Goal: Book appointment/travel/reservation

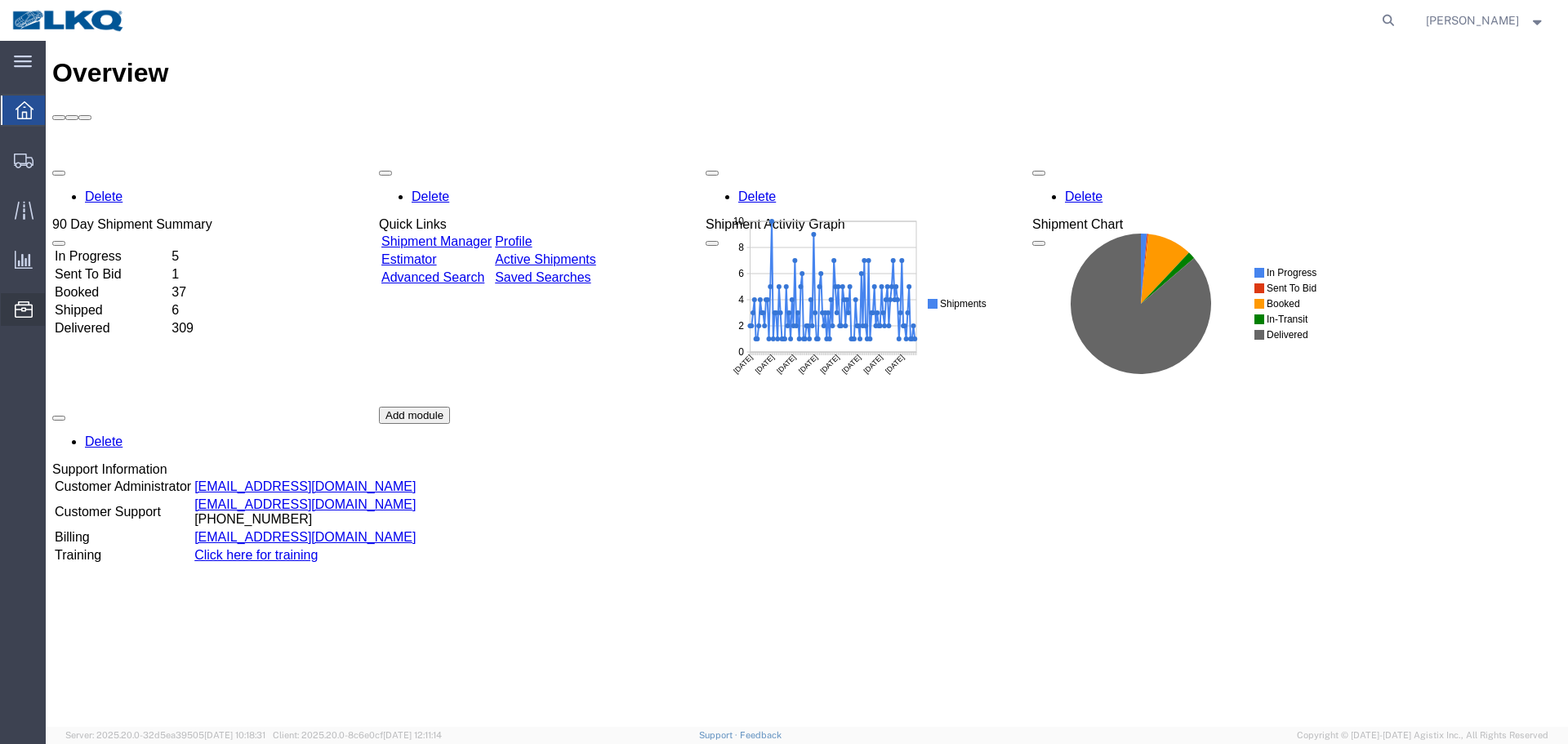
click at [0, 0] on span "Location Appointment" at bounding box center [0, 0] width 0 height 0
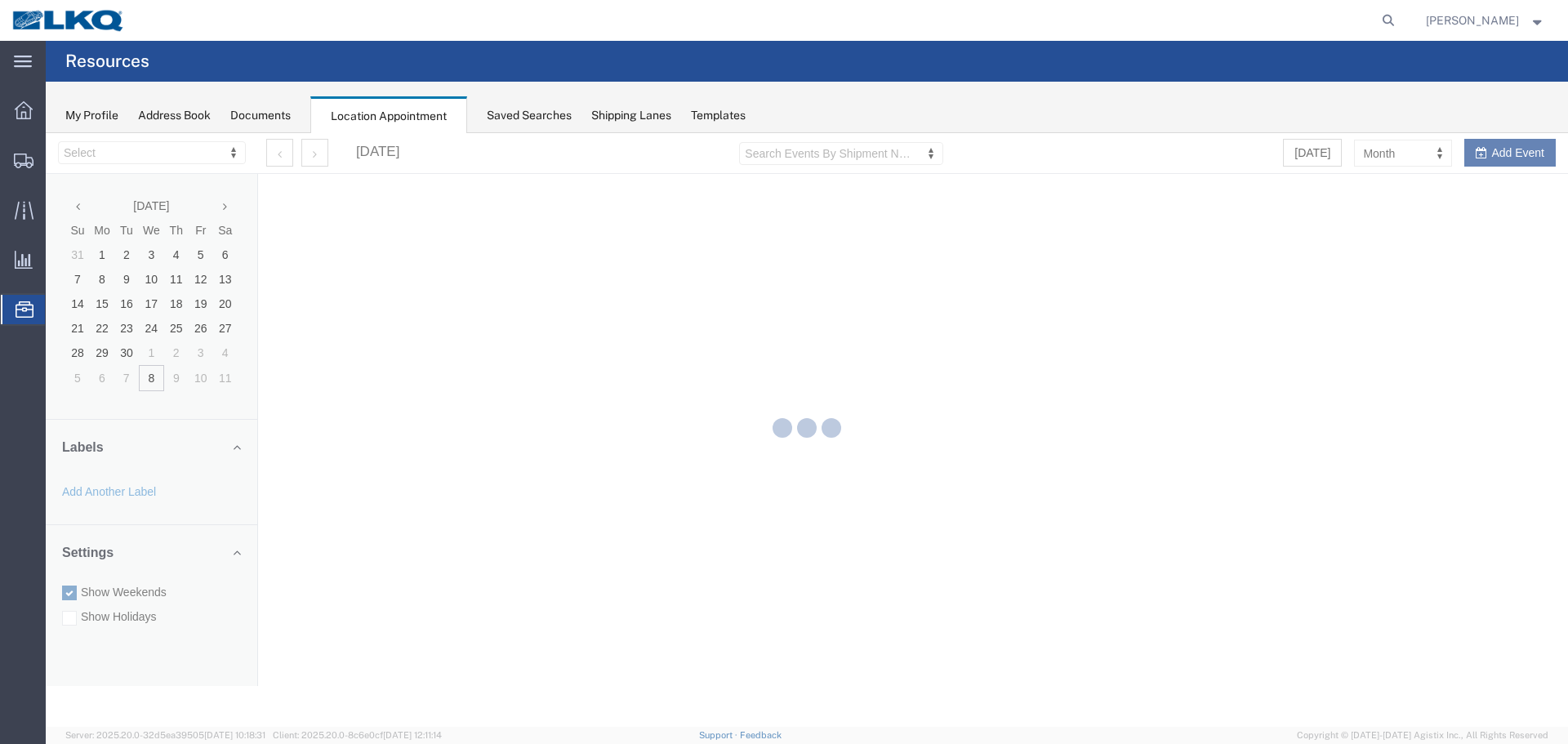
select select "28018"
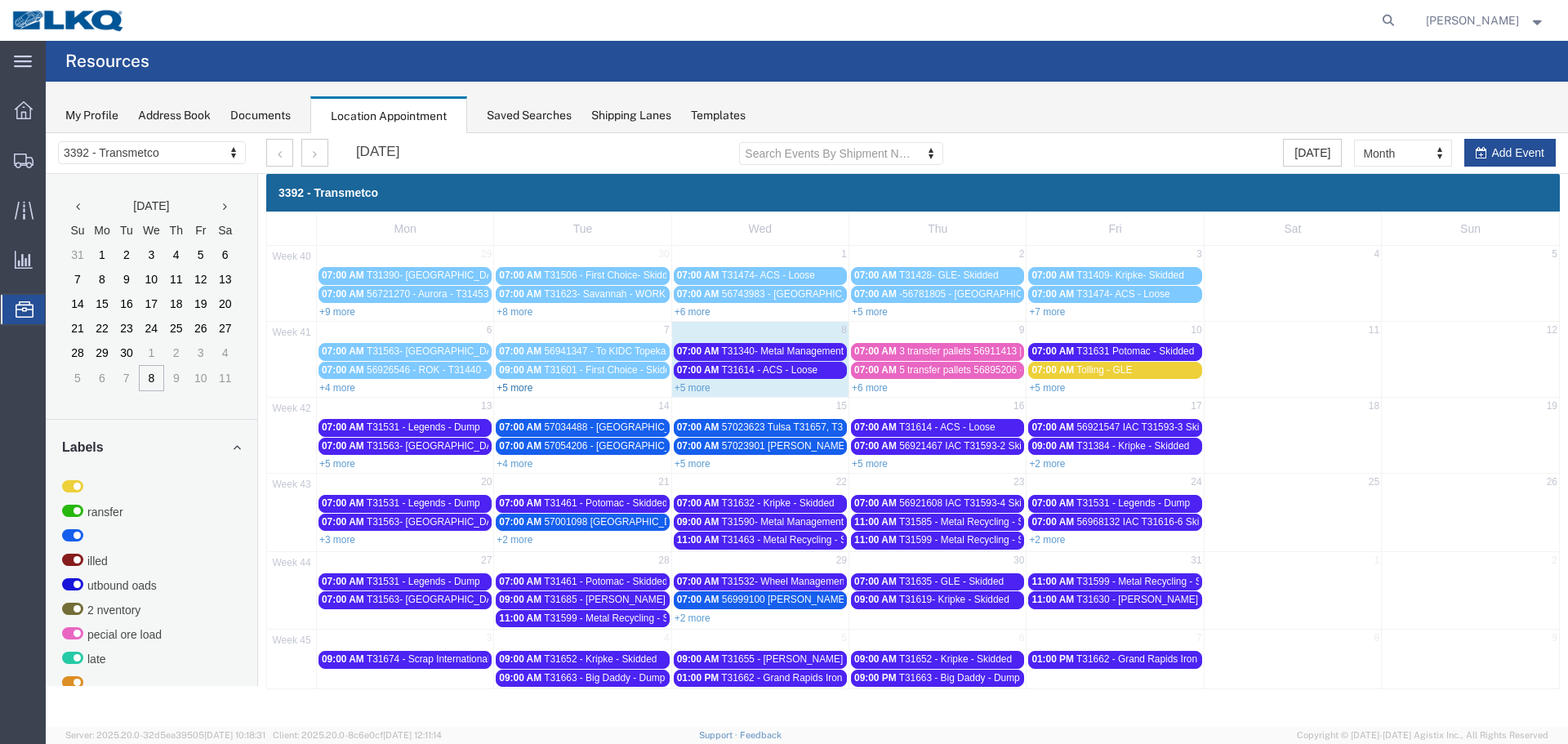
click at [506, 387] on link "+5 more" at bounding box center [515, 388] width 36 height 12
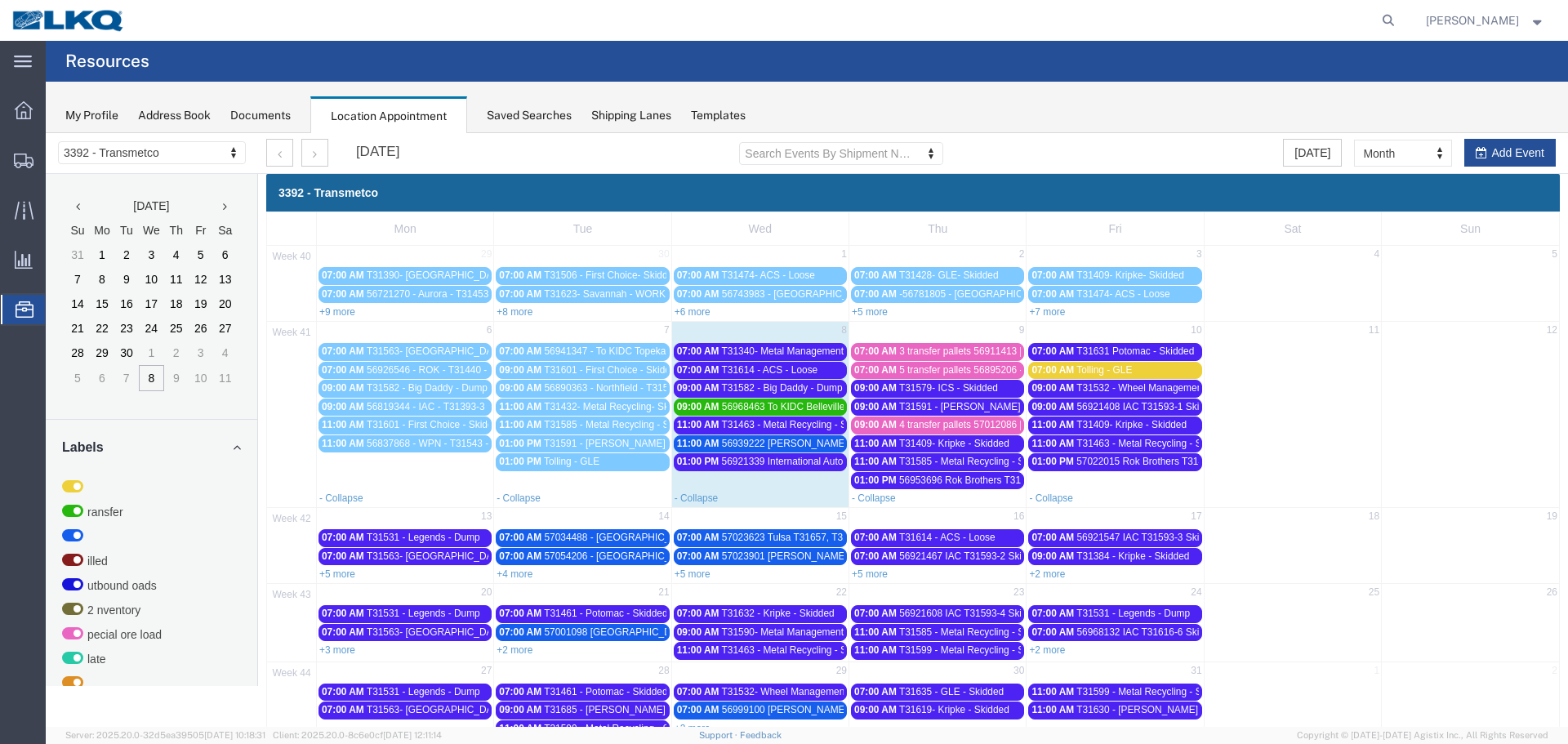
click at [707, 353] on span "07:00 AM" at bounding box center [698, 351] width 43 height 12
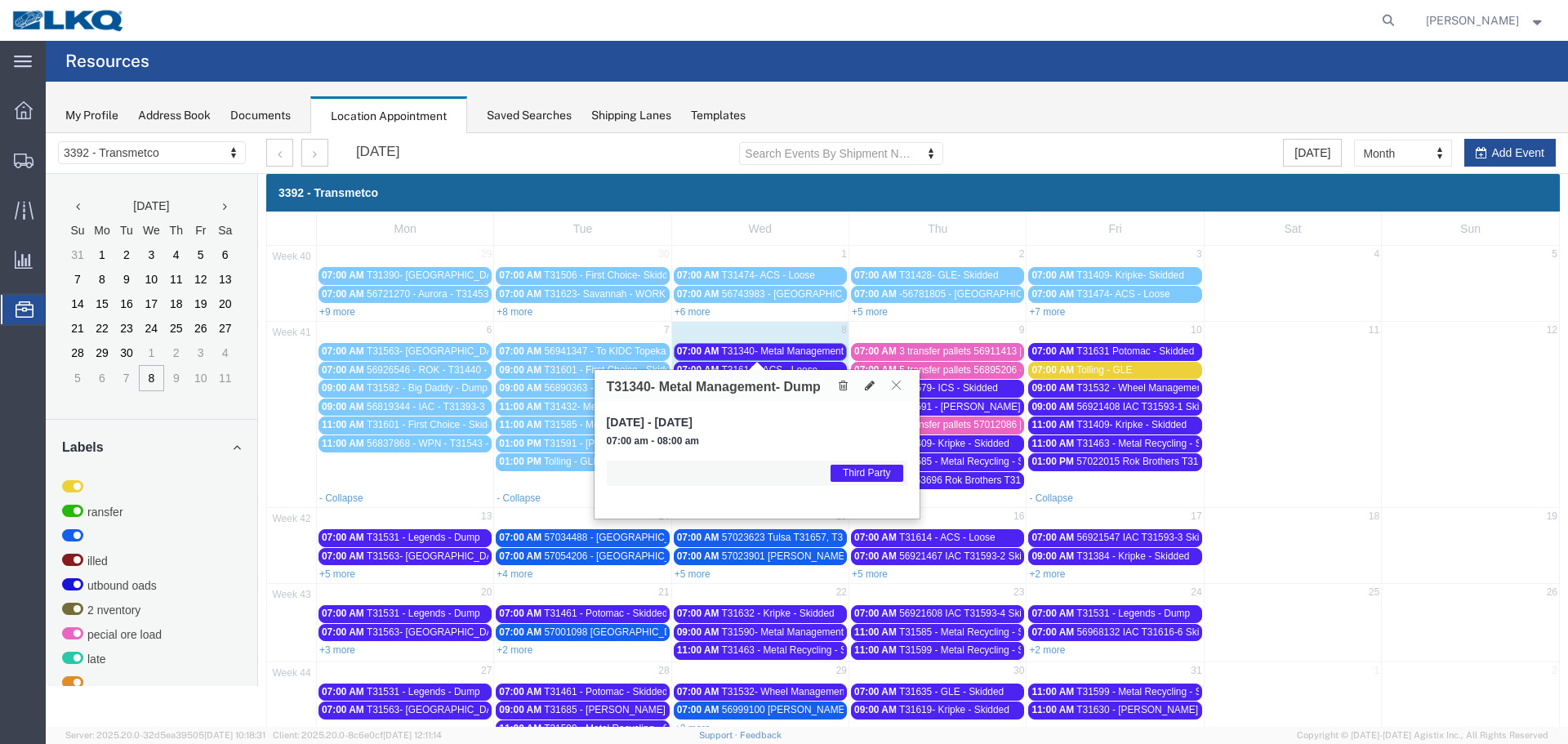
click at [895, 390] on icon at bounding box center [895, 385] width 9 height 10
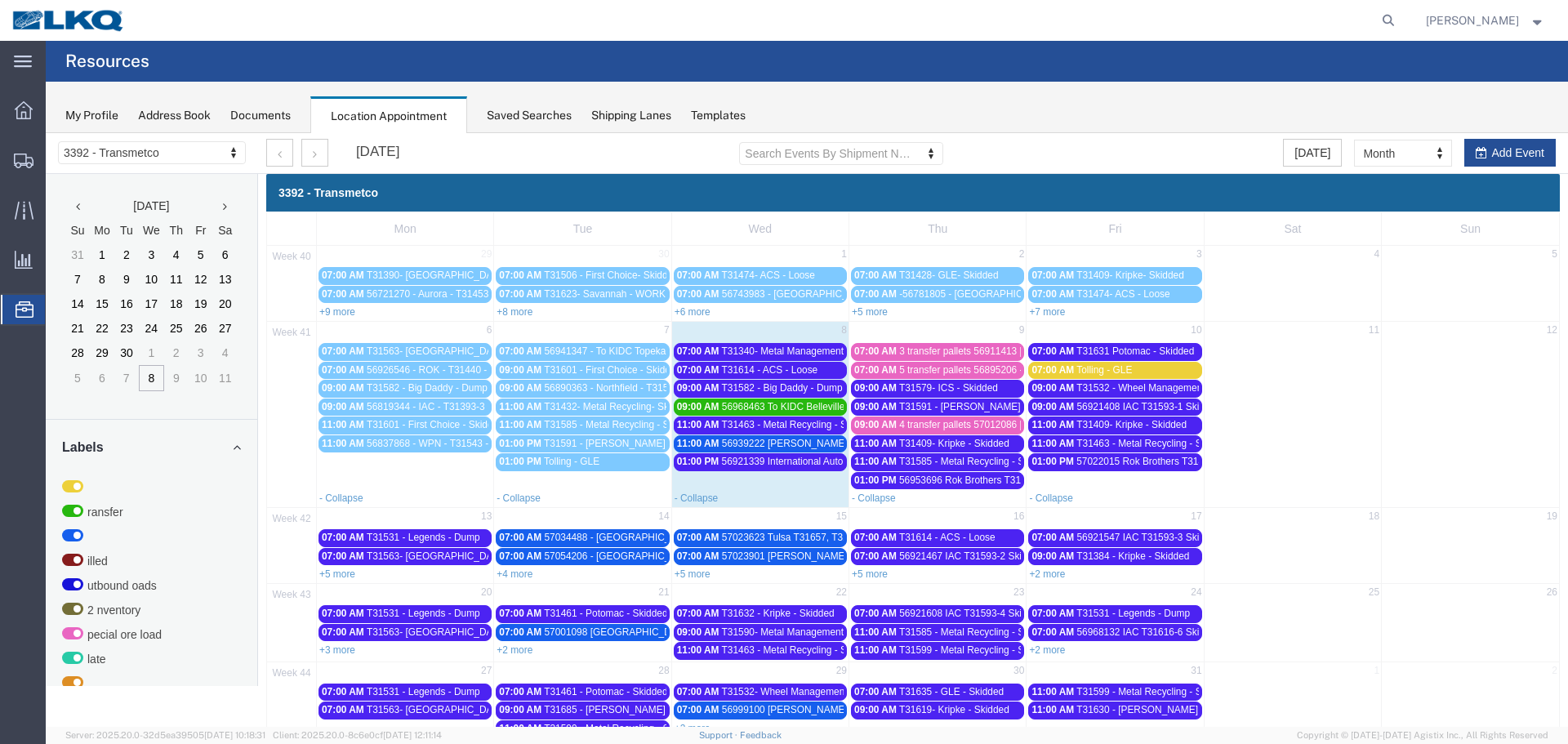
click at [768, 369] on span "T31614 - ACS - Loose" at bounding box center [770, 370] width 96 height 12
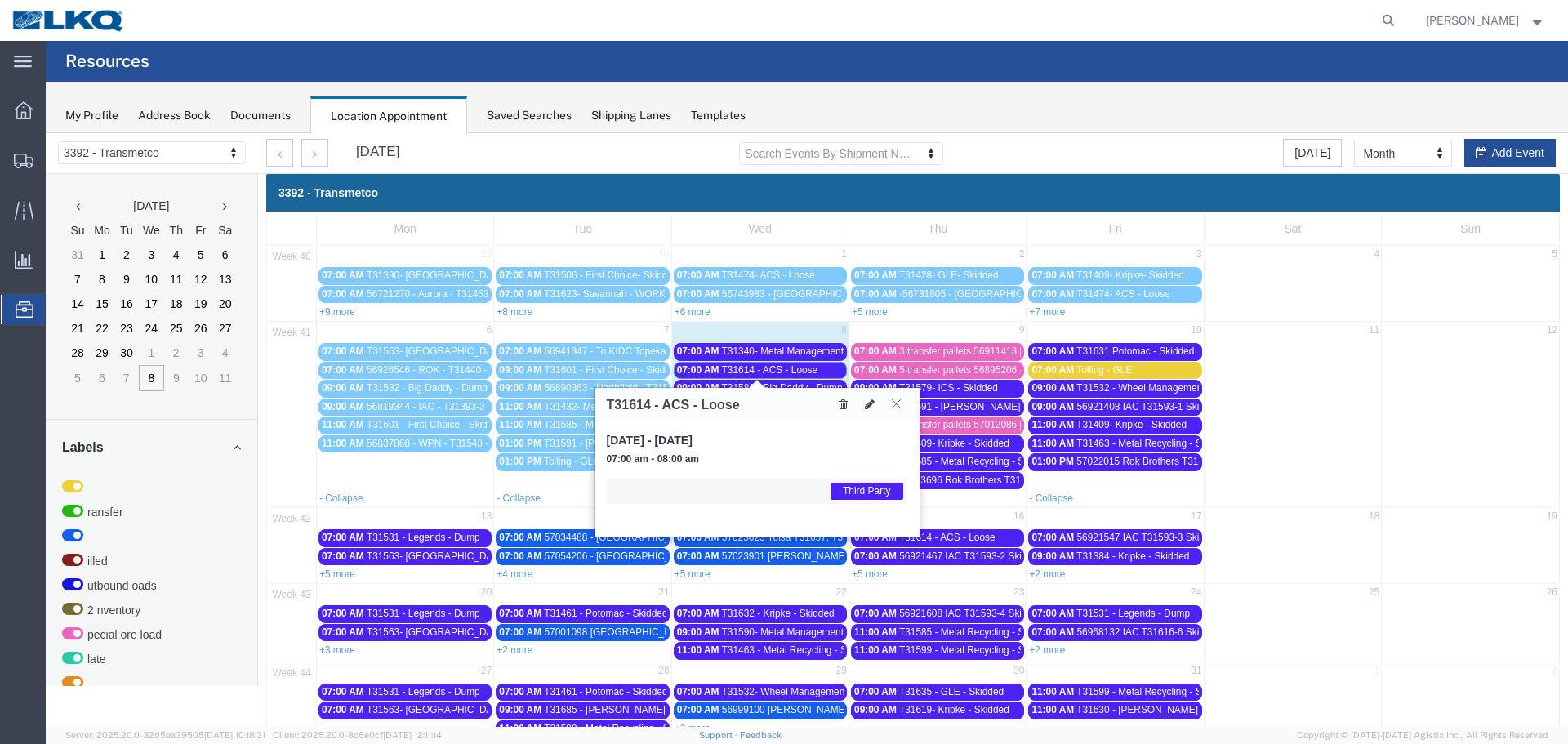
click at [899, 403] on icon at bounding box center [895, 404] width 9 height 10
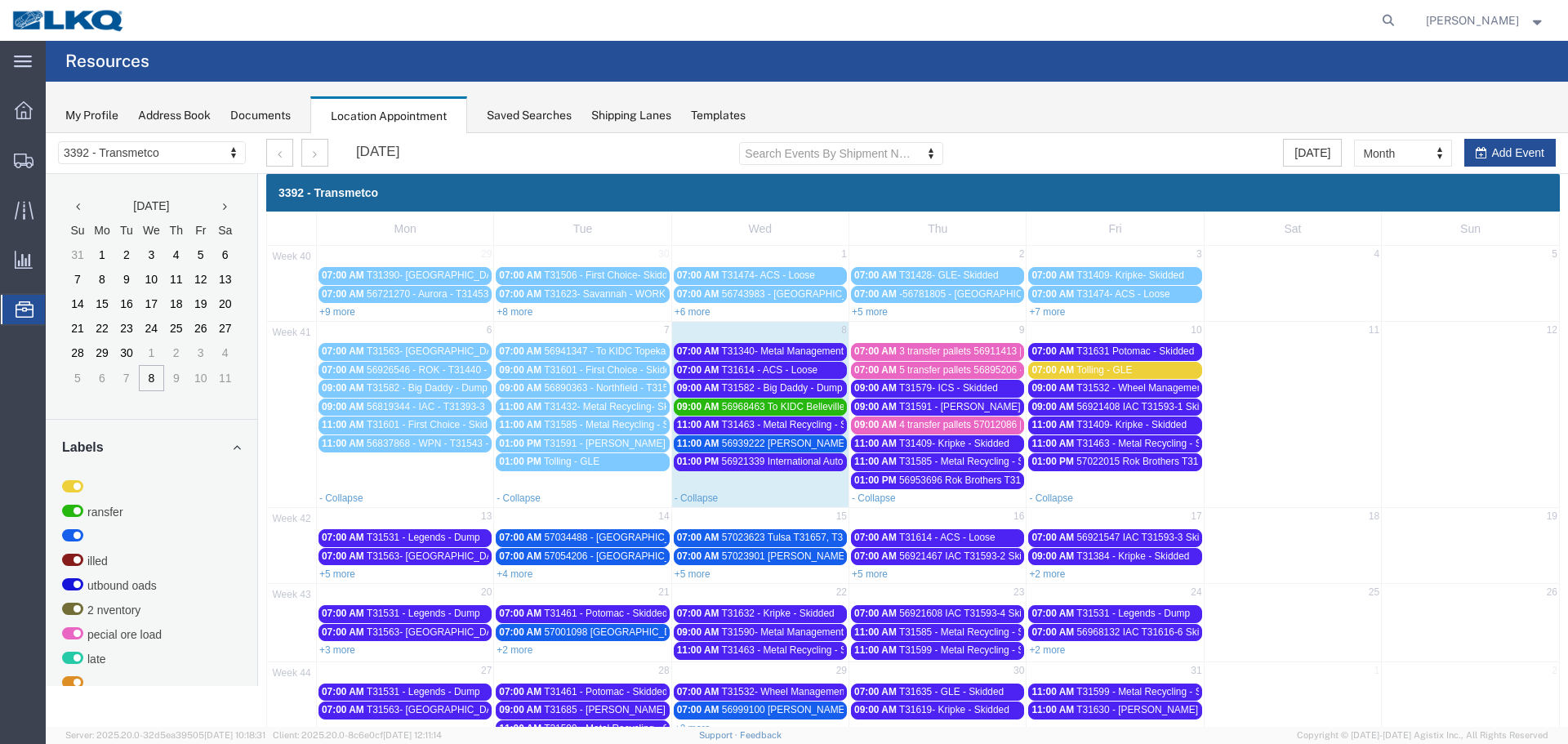
click at [776, 388] on span "T31582 - Big Daddy - Dump" at bounding box center [782, 388] width 121 height 12
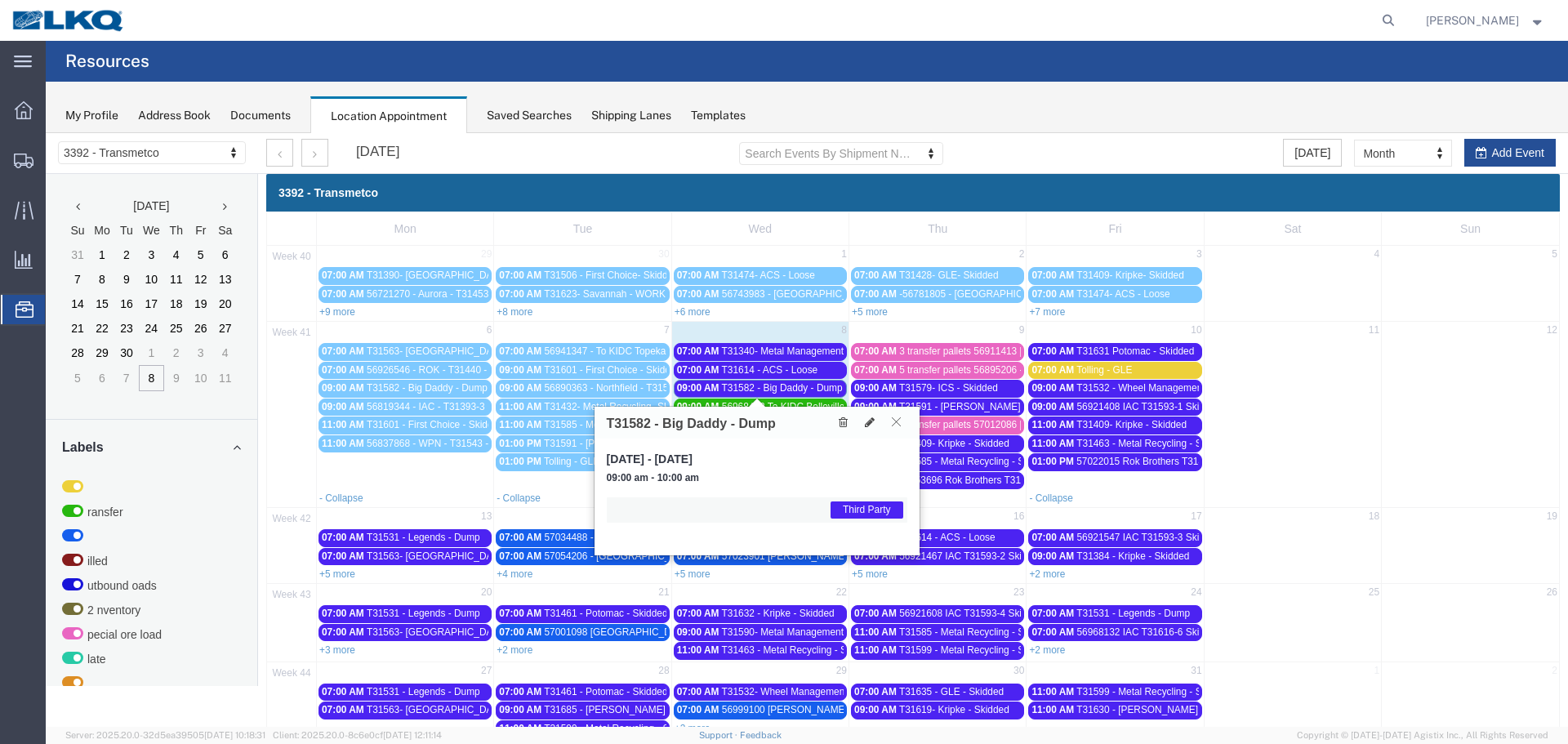
click at [898, 423] on icon at bounding box center [895, 421] width 9 height 10
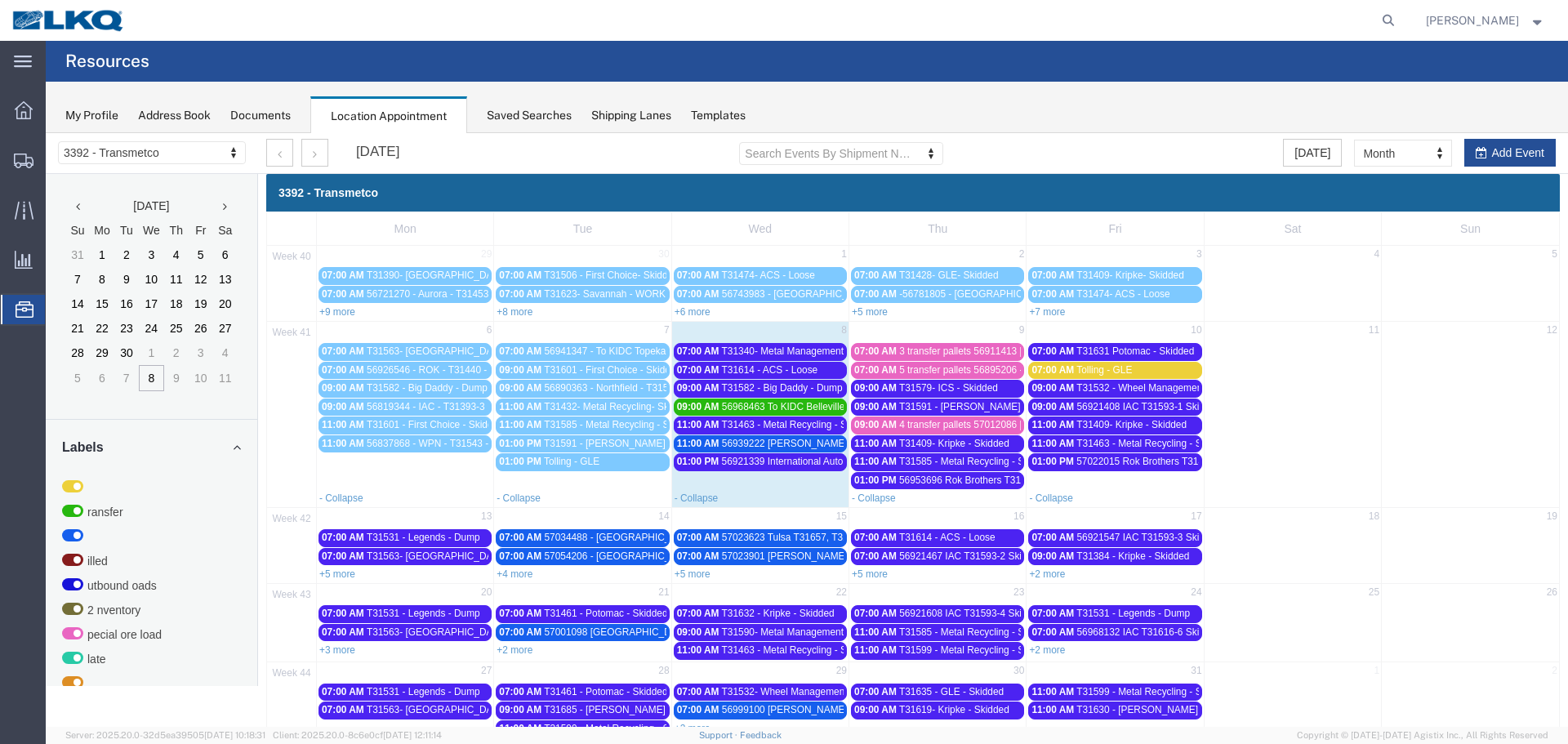
click at [784, 424] on span "T31463 - Metal Recycling - Skidded" at bounding box center [798, 424] width 154 height 12
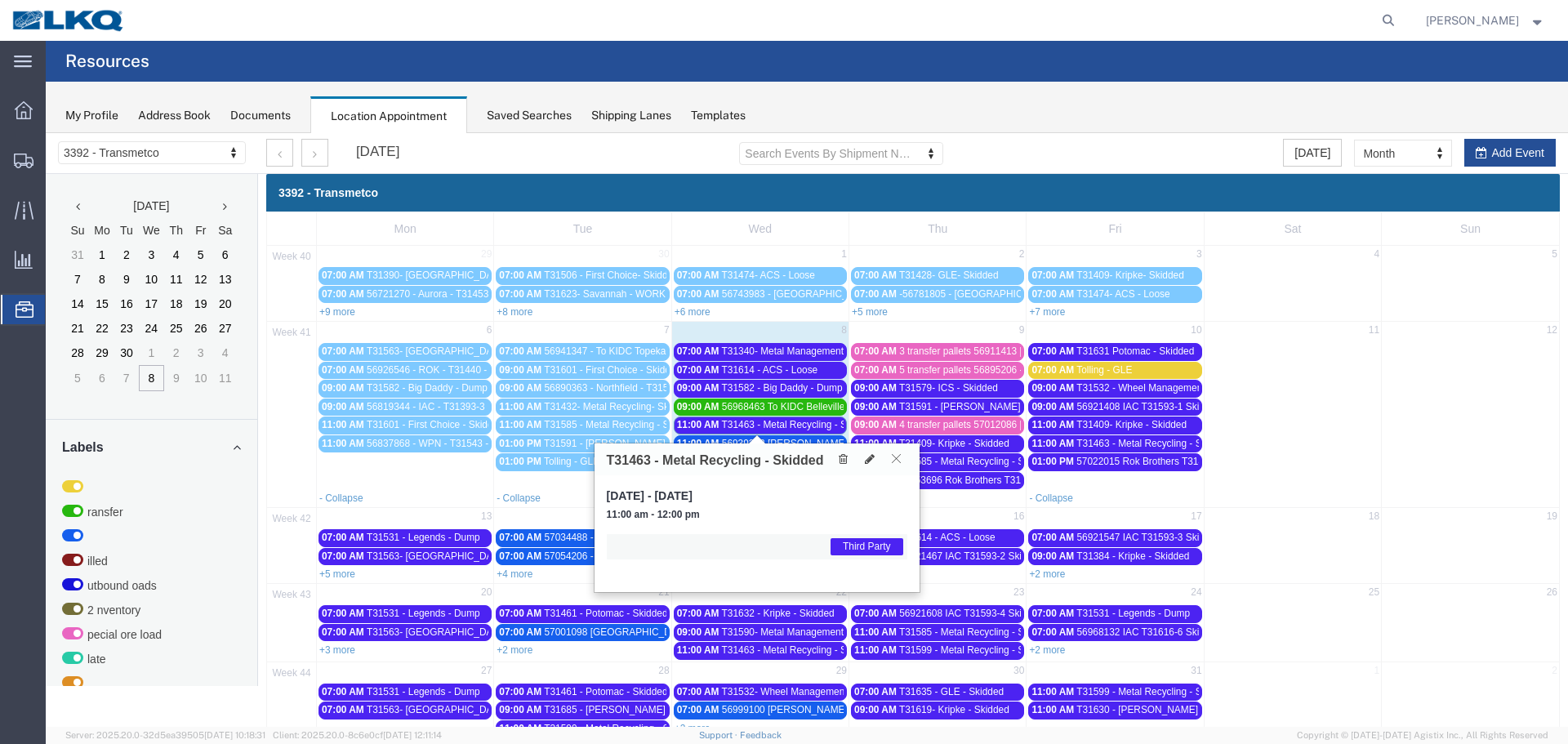
click at [893, 456] on icon at bounding box center [895, 458] width 9 height 10
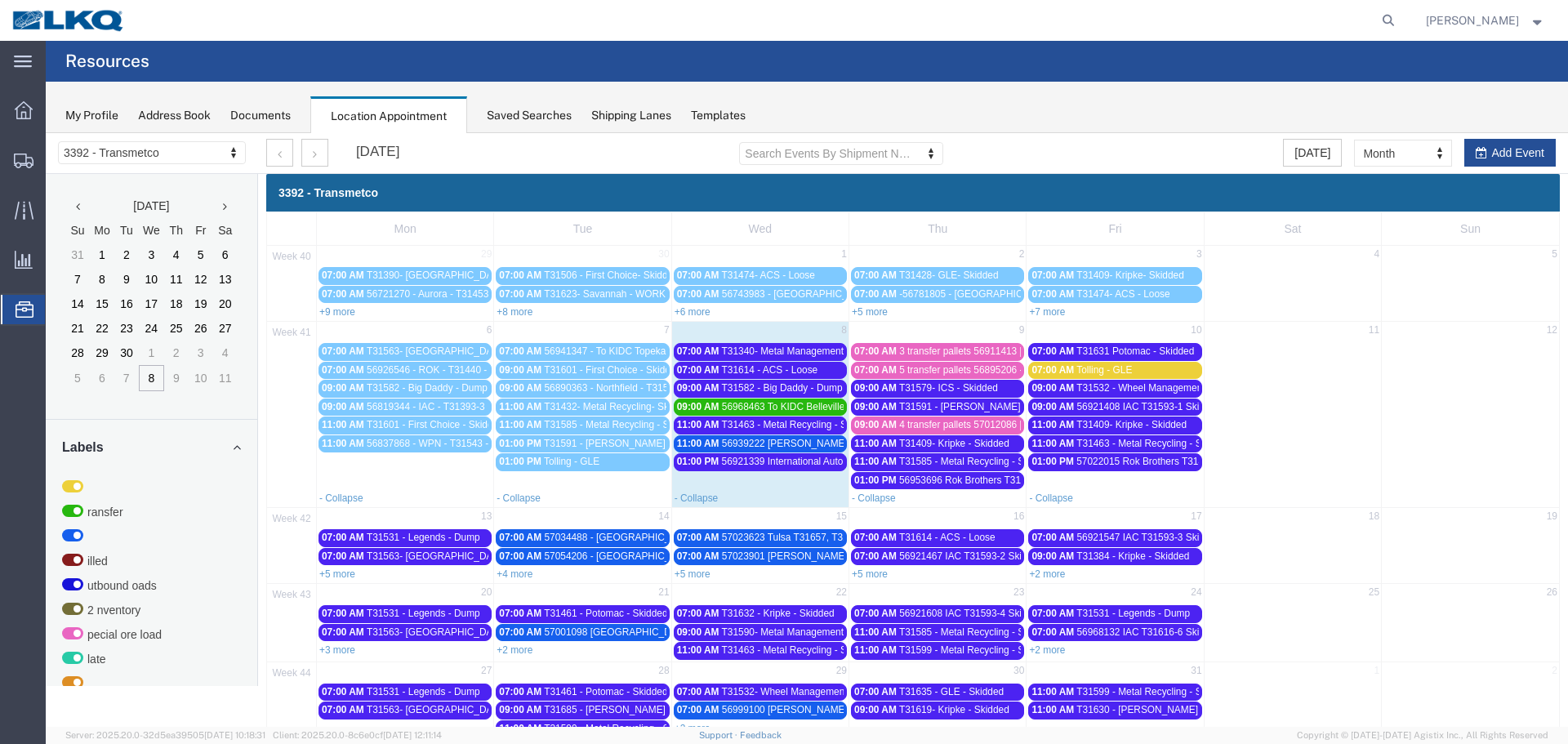
click at [817, 445] on span "56939222 [PERSON_NAME] T31609 Skidded" at bounding box center [821, 443] width 199 height 12
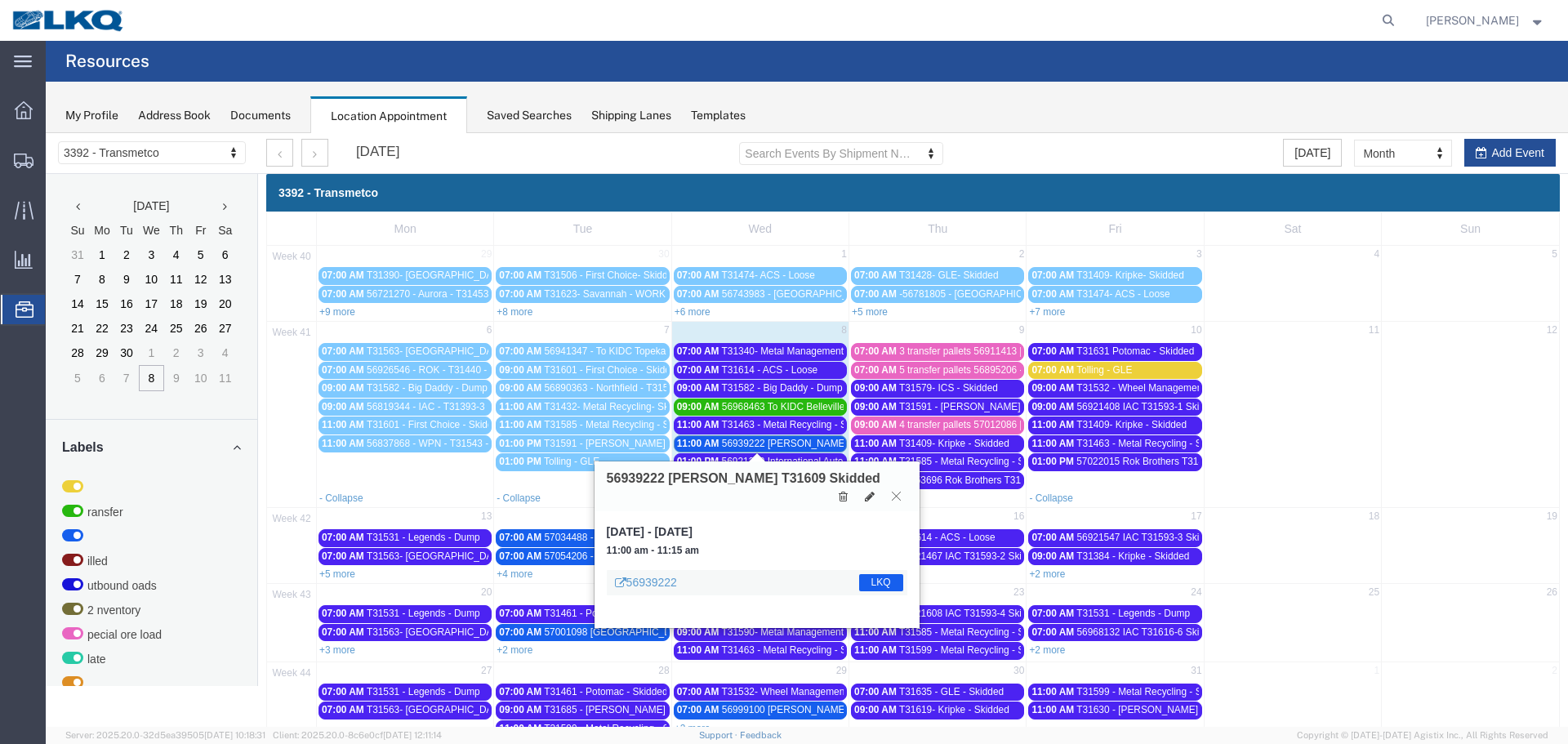
click at [893, 491] on icon at bounding box center [895, 496] width 9 height 10
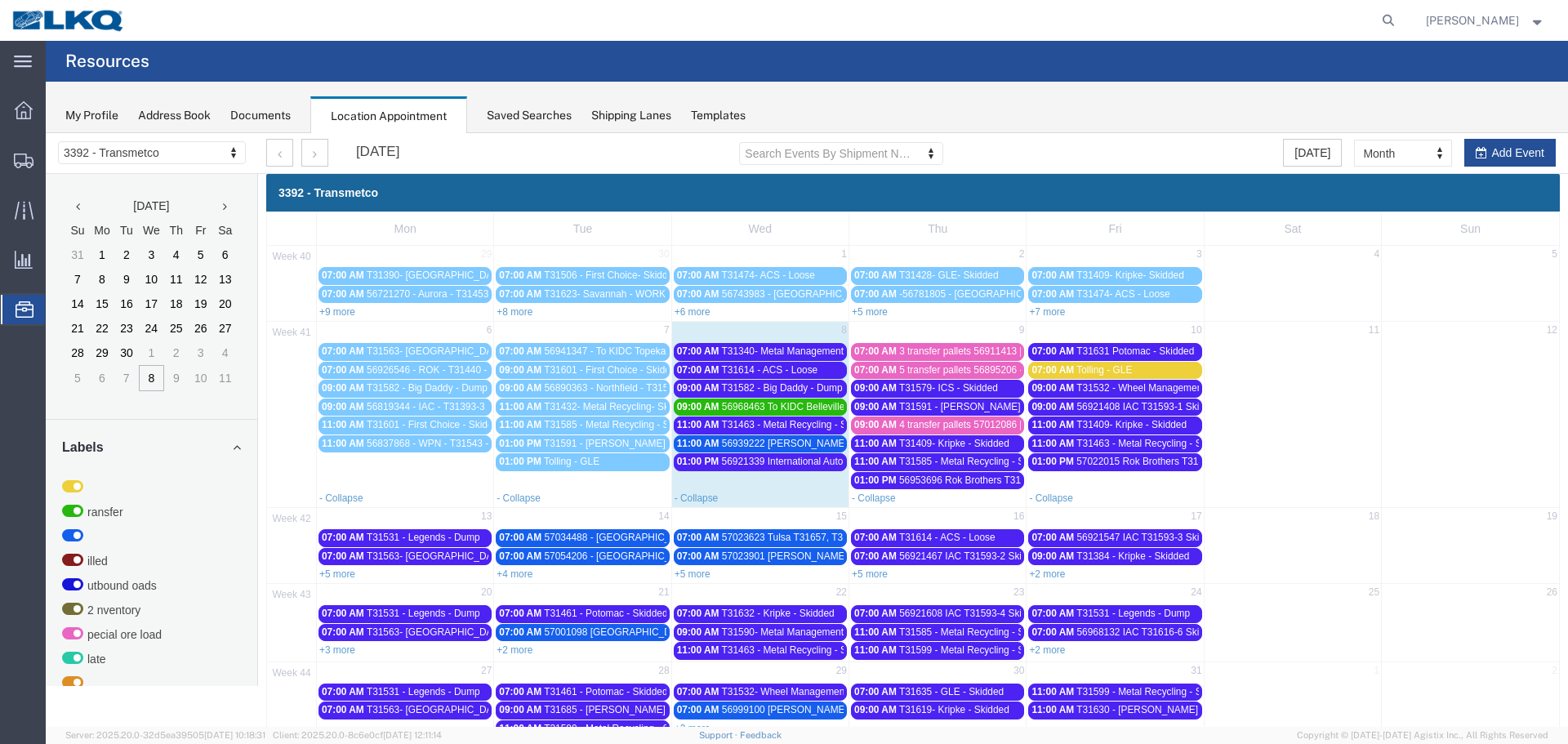
click at [813, 459] on span "56921339 International Auto Core T31393-4 Skidded" at bounding box center [835, 461] width 227 height 12
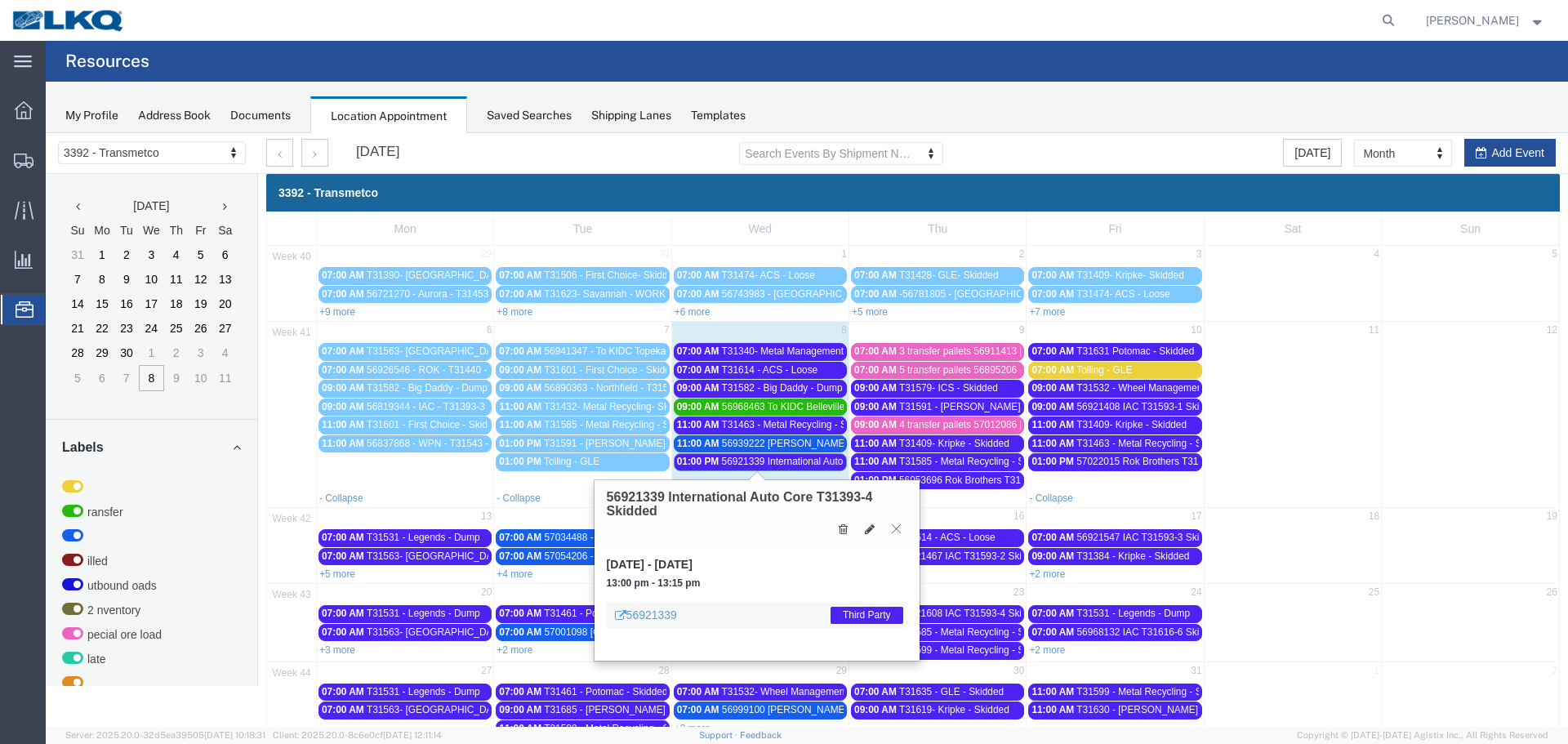
click at [898, 526] on icon at bounding box center [895, 529] width 9 height 10
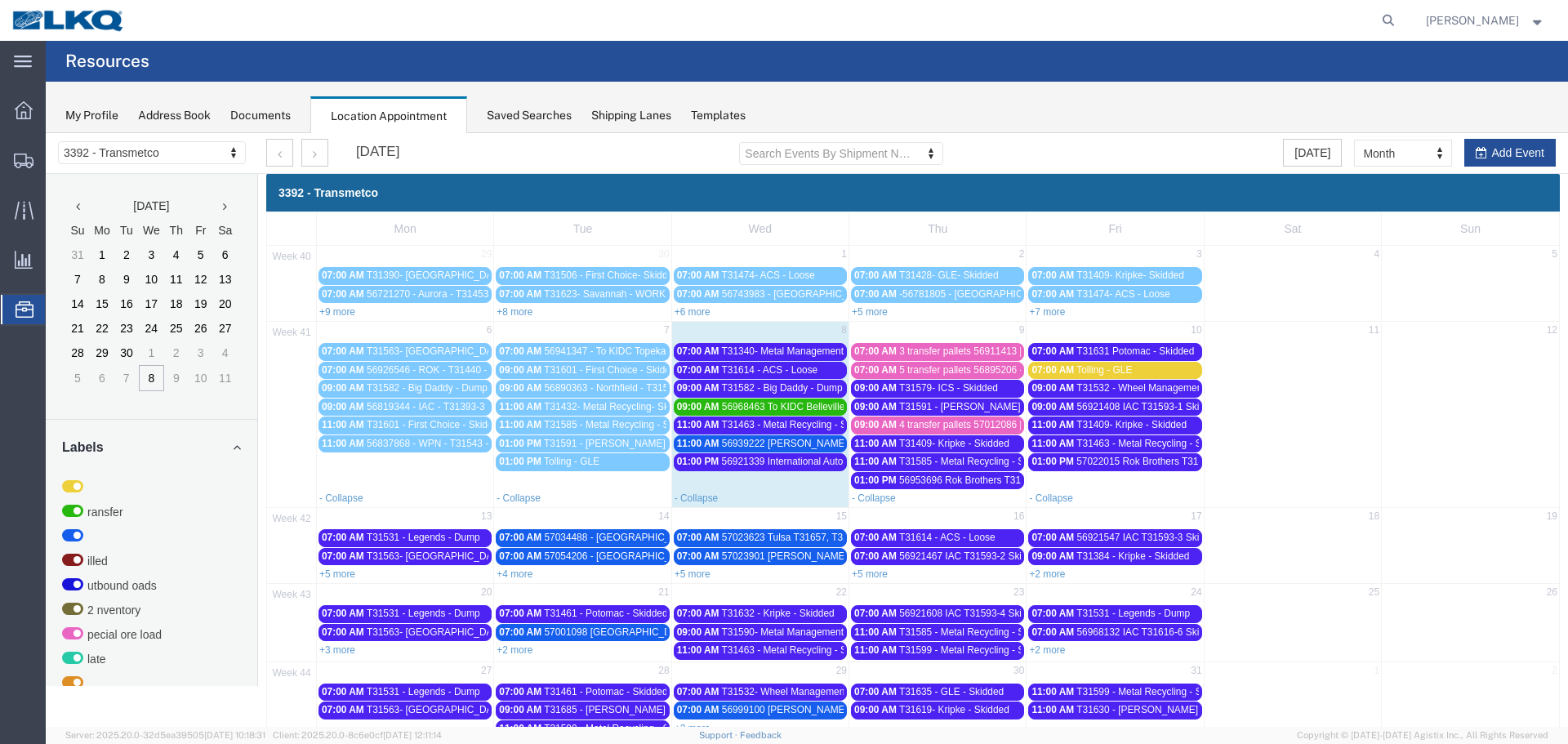
click at [892, 476] on div "01:00 PM 56953696 Rok Brothers T31439 Skidded" at bounding box center [937, 480] width 167 height 12
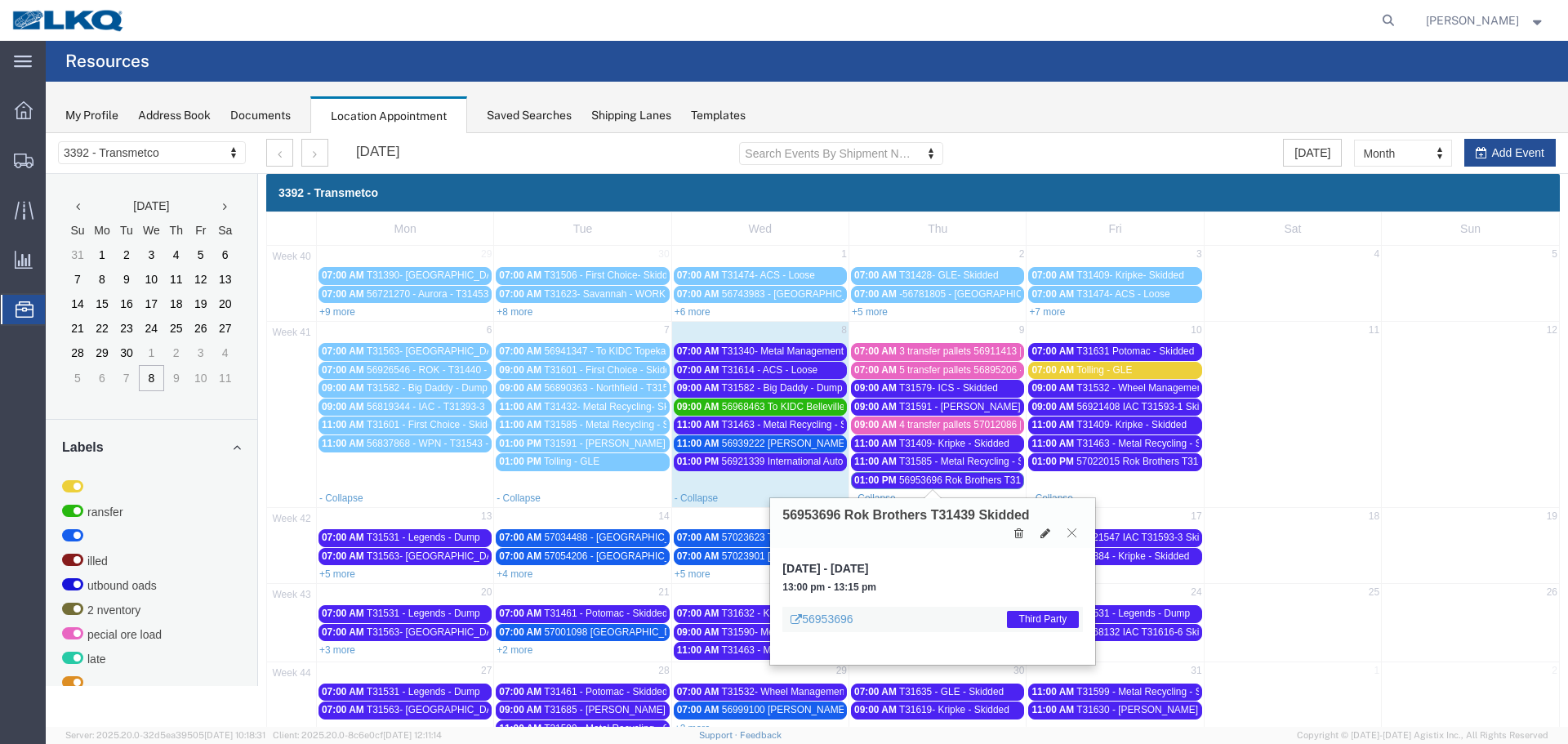
click at [1071, 531] on icon at bounding box center [1071, 532] width 9 height 10
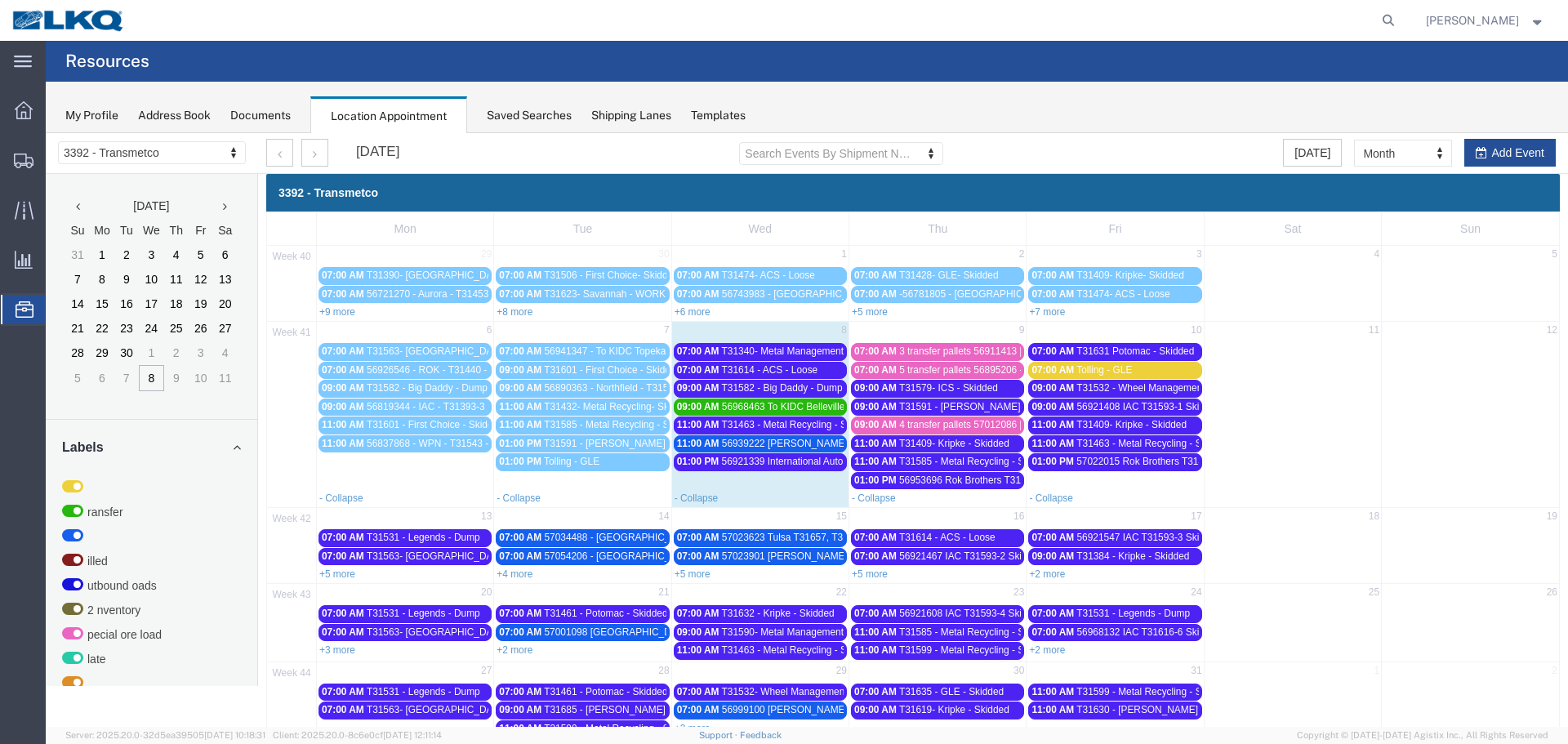
click at [972, 458] on span "T31585 - Metal Recycling - Skidded" at bounding box center [975, 461] width 154 height 12
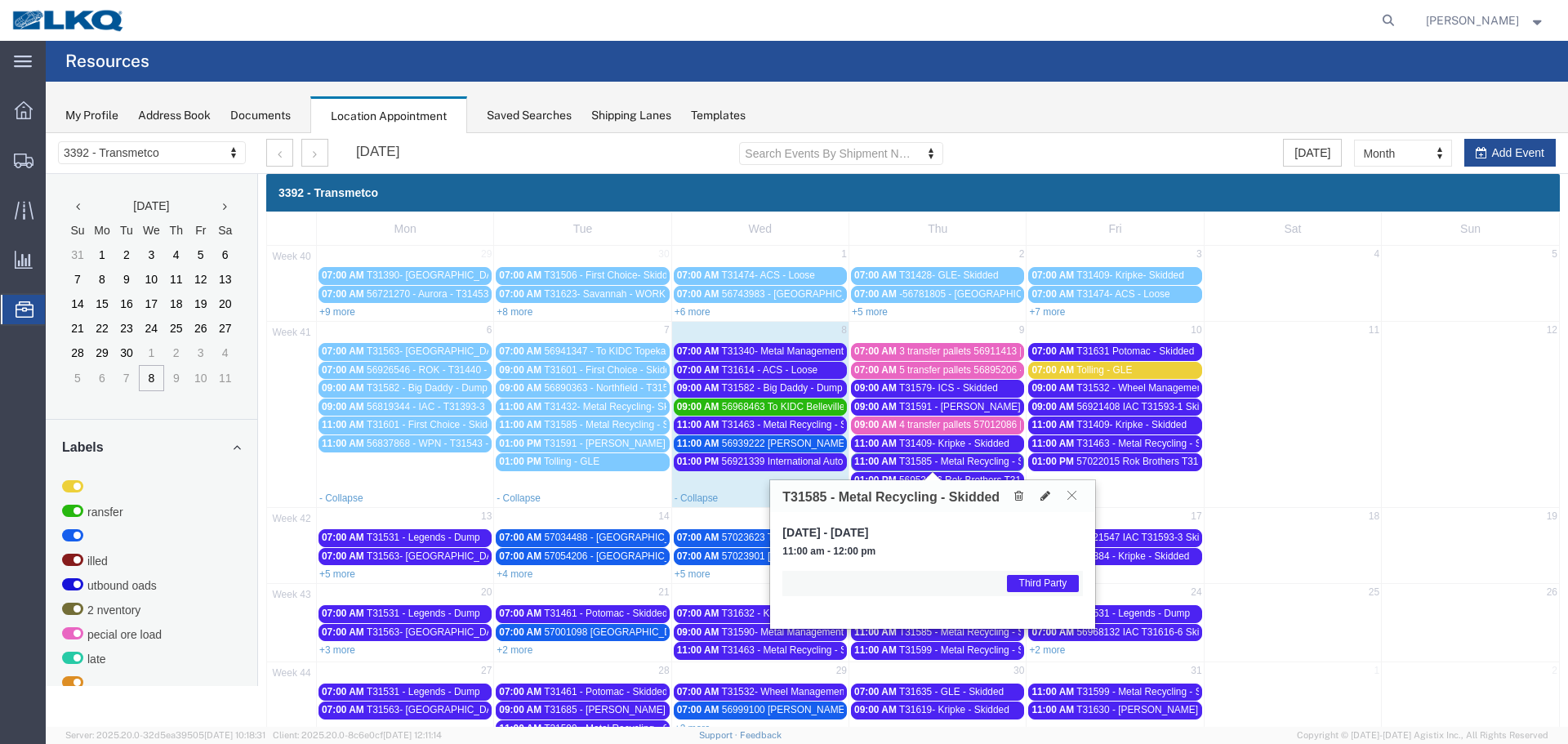
click at [1071, 497] on icon at bounding box center [1071, 495] width 9 height 10
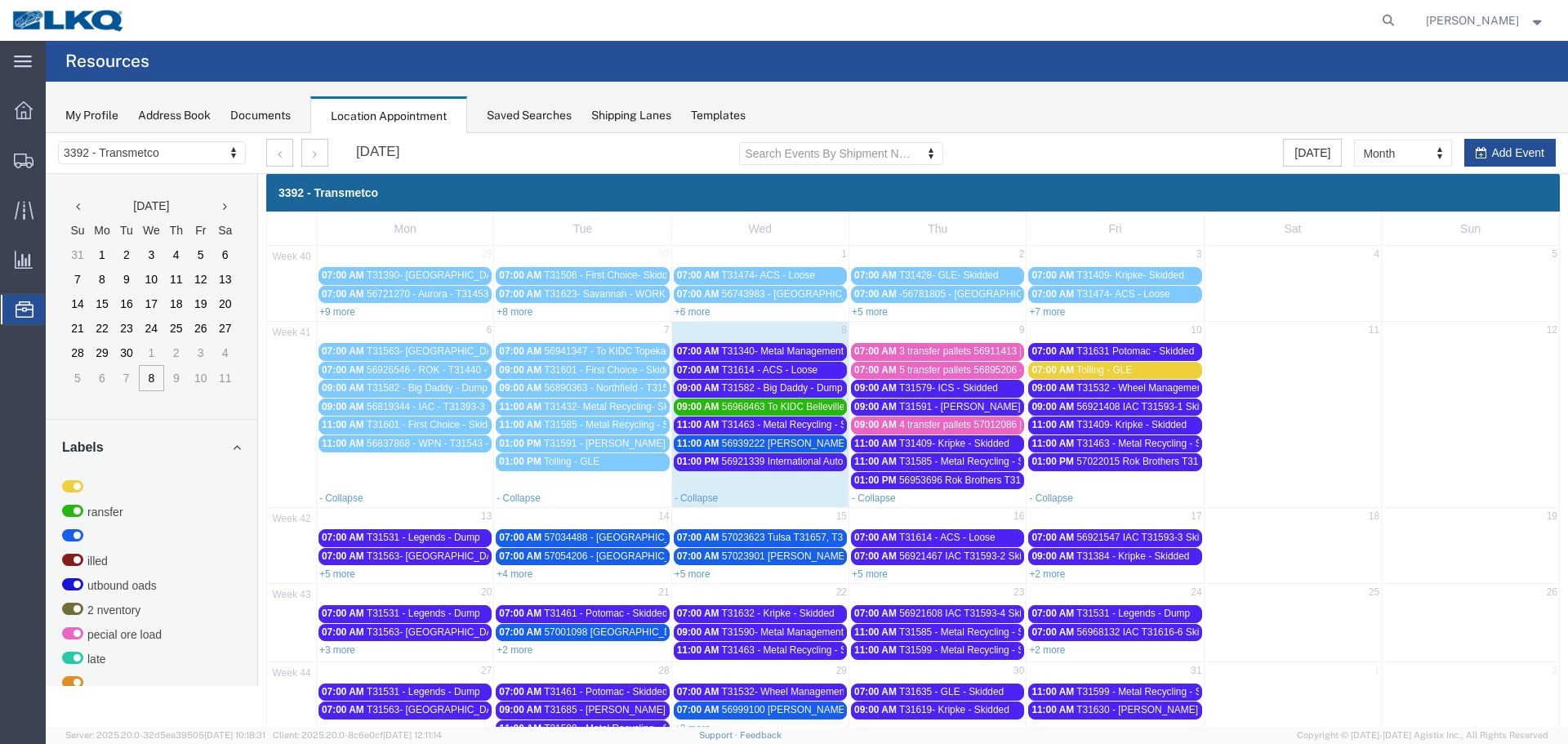
click at [975, 441] on span "T31409- Kripke - Skidded" at bounding box center [954, 443] width 110 height 12
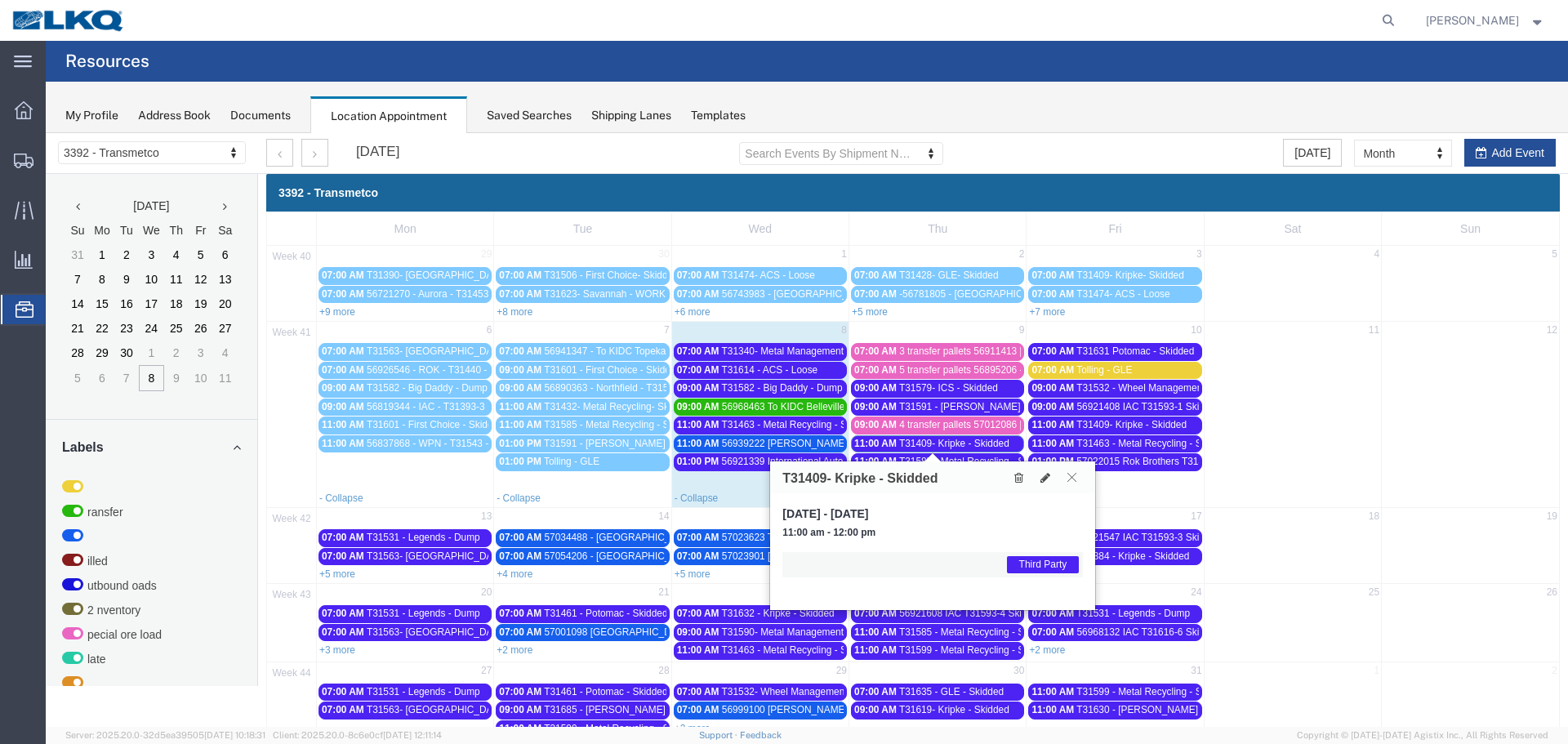
click at [1071, 477] on icon at bounding box center [1071, 477] width 9 height 10
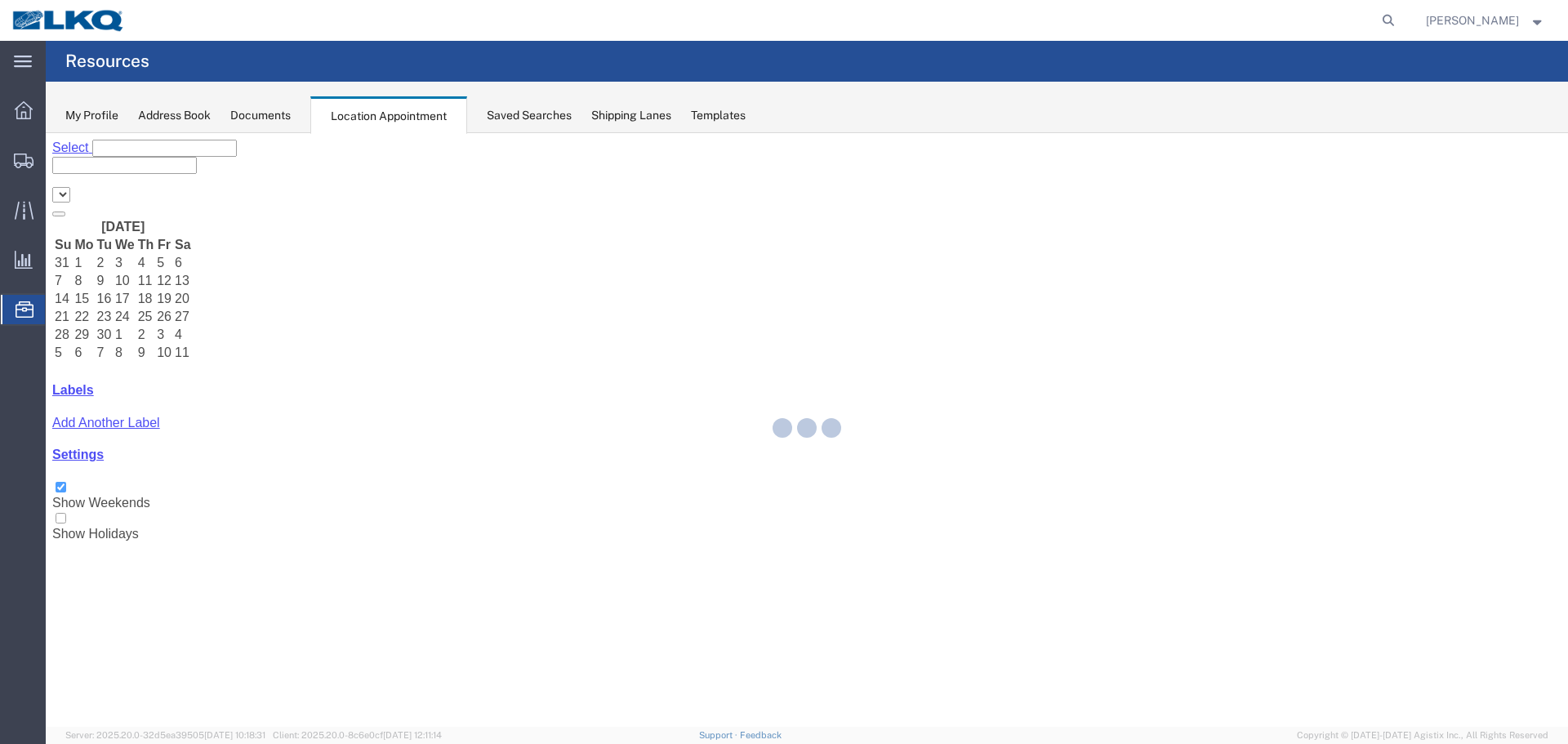
select select "28018"
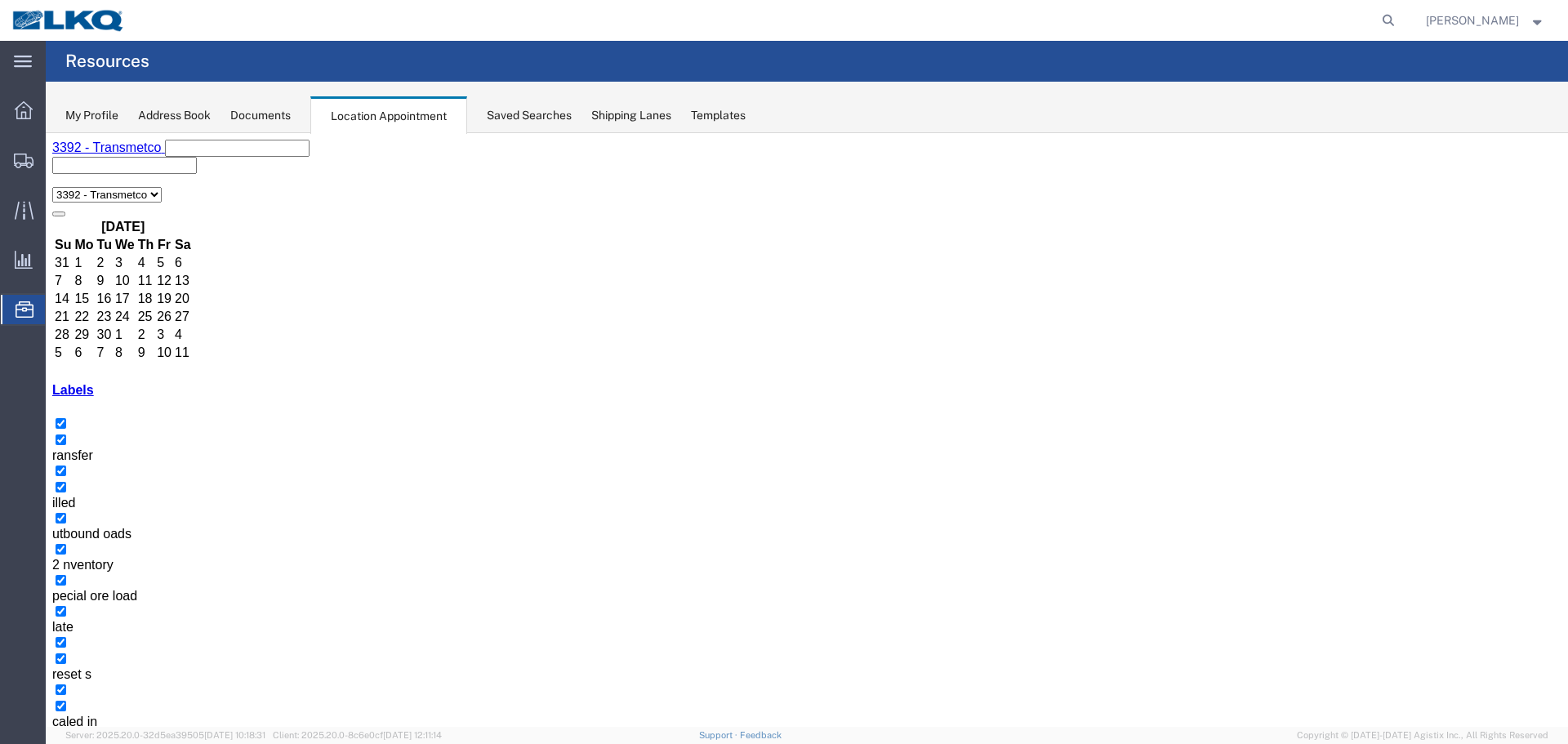
drag, startPoint x: 897, startPoint y: 530, endPoint x: 887, endPoint y: 524, distance: 11.7
